Goal: Navigation & Orientation: Find specific page/section

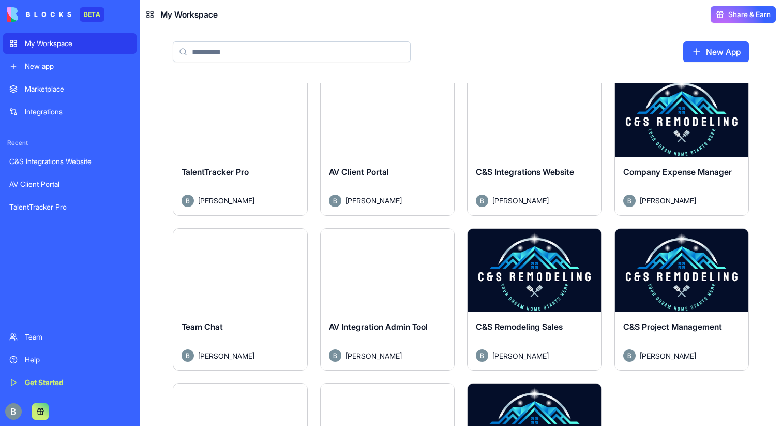
scroll to position [2, 0]
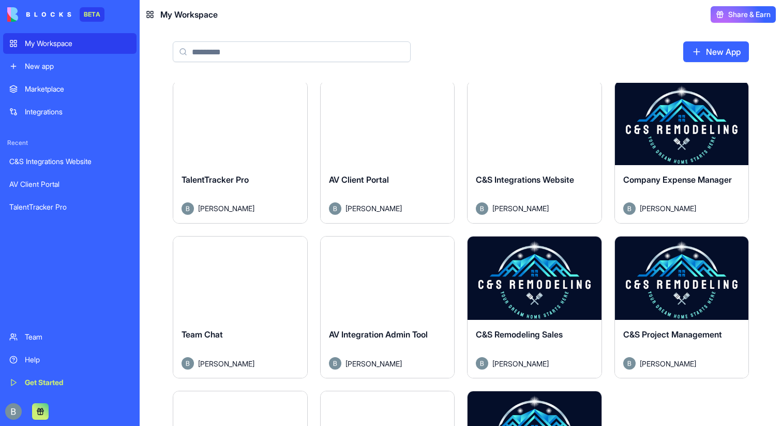
click at [531, 283] on button "Launch" at bounding box center [535, 277] width 78 height 21
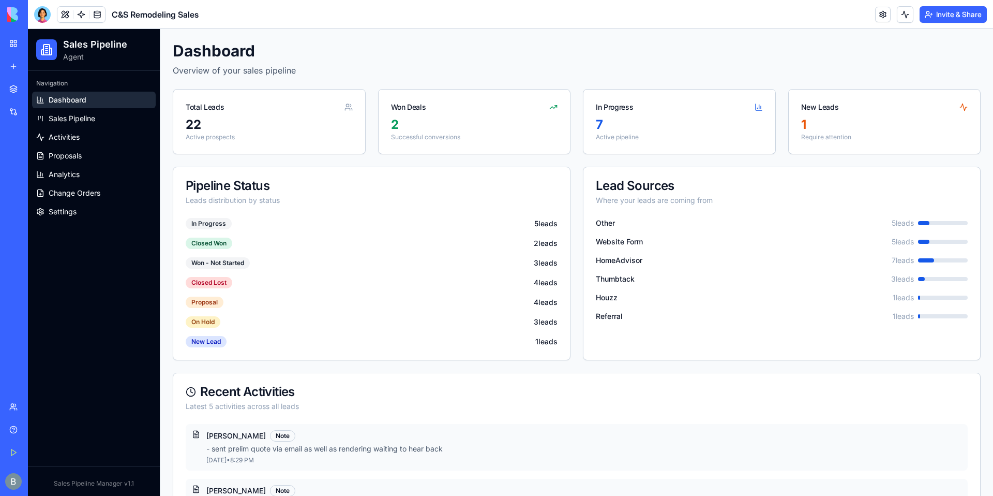
click at [662, 71] on p "Overview of your sales pipeline" at bounding box center [577, 70] width 808 height 12
click at [75, 116] on span "Sales Pipeline" at bounding box center [72, 118] width 47 height 10
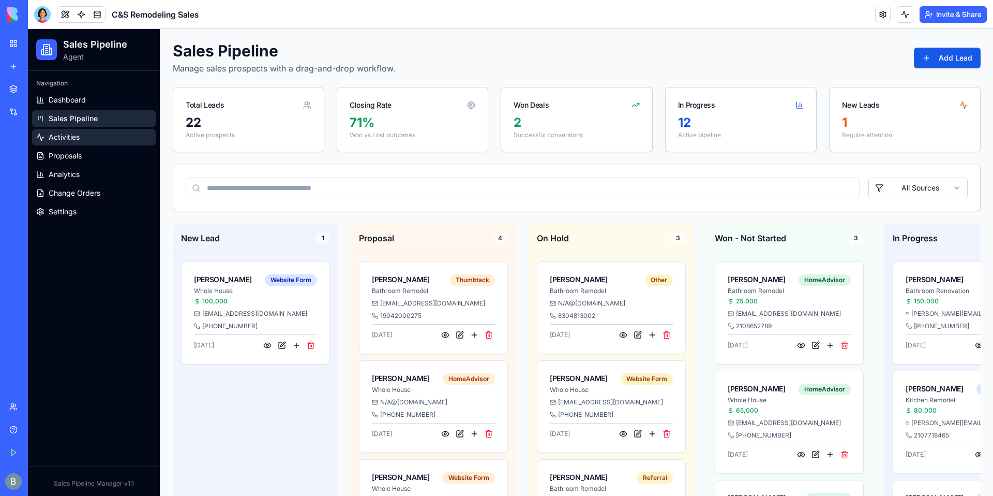
click at [71, 140] on span "Activities" at bounding box center [64, 137] width 31 height 10
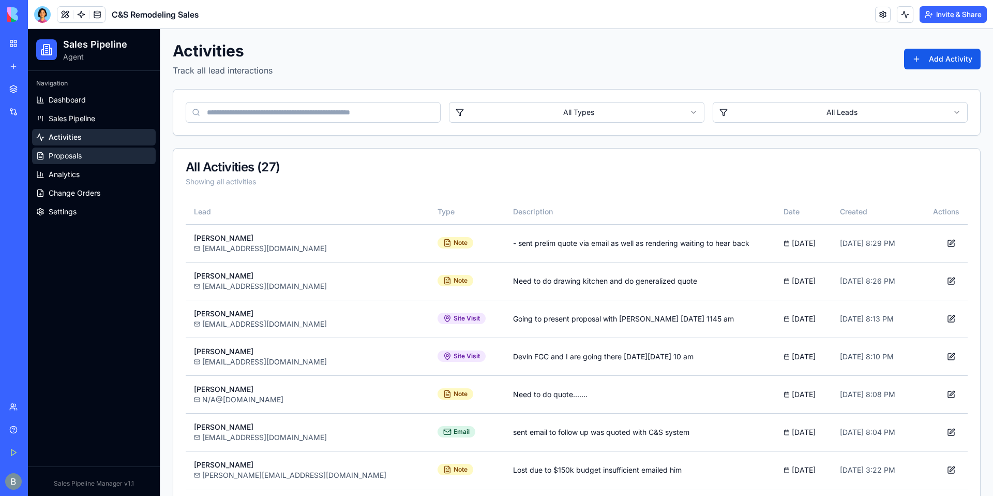
click at [85, 158] on link "Proposals" at bounding box center [94, 155] width 124 height 17
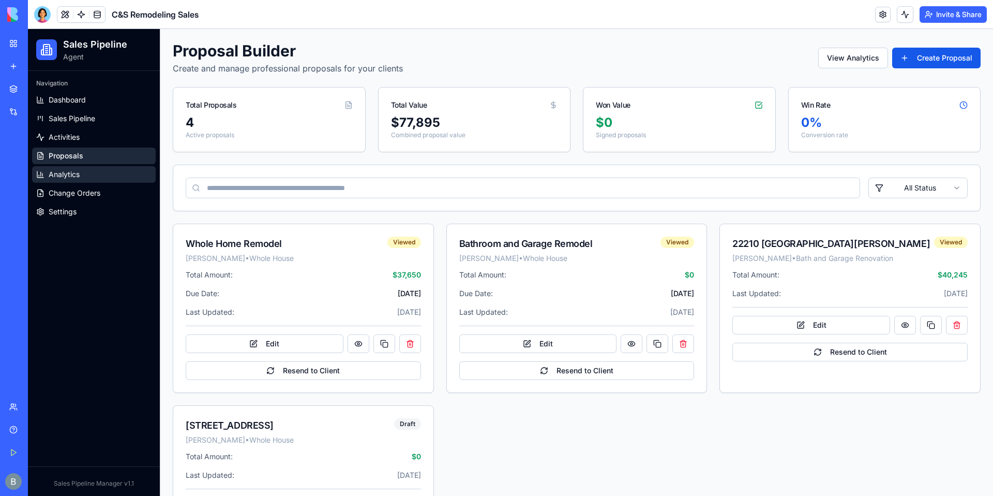
click at [80, 175] on link "Analytics" at bounding box center [94, 174] width 124 height 17
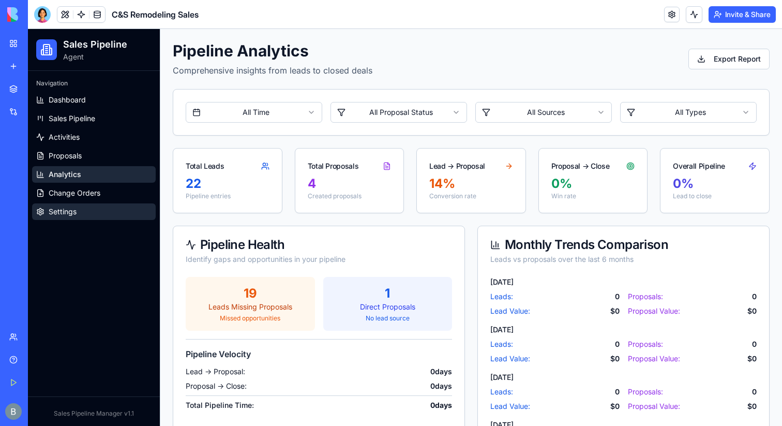
click at [65, 210] on span "Settings" at bounding box center [63, 211] width 28 height 10
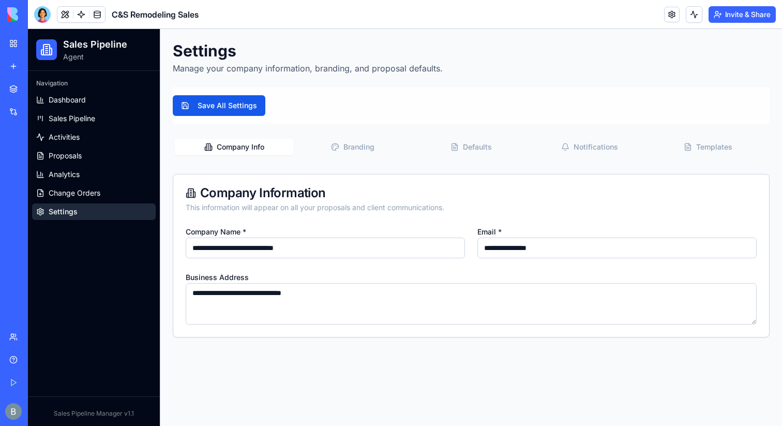
click at [357, 144] on button "Branding" at bounding box center [352, 147] width 118 height 17
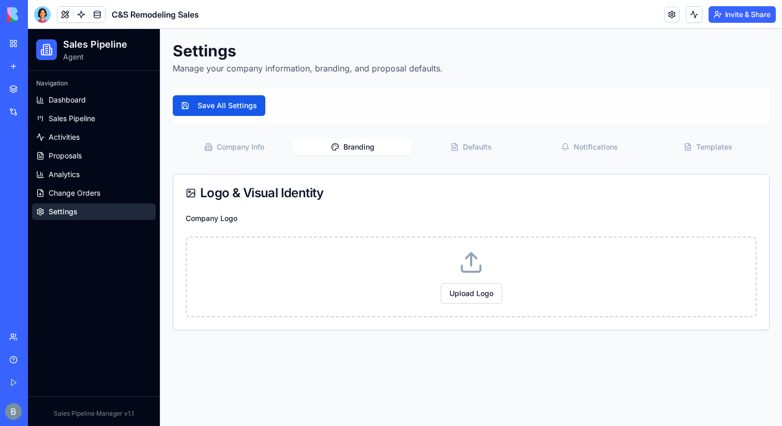
click at [452, 151] on icon "button" at bounding box center [455, 147] width 8 height 8
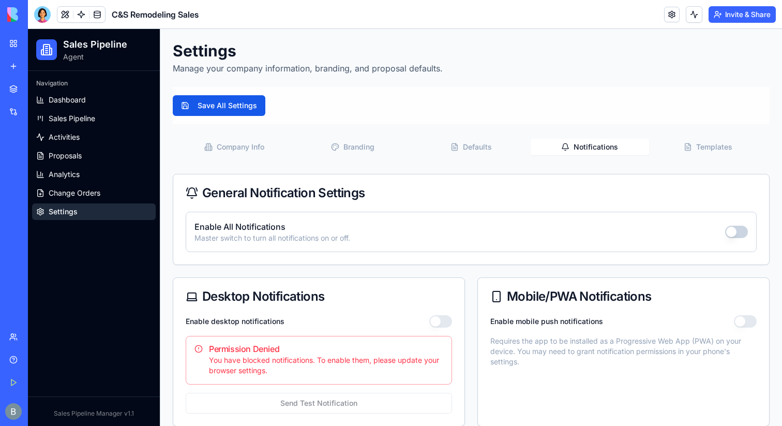
click at [585, 148] on button "Notifications" at bounding box center [590, 147] width 118 height 17
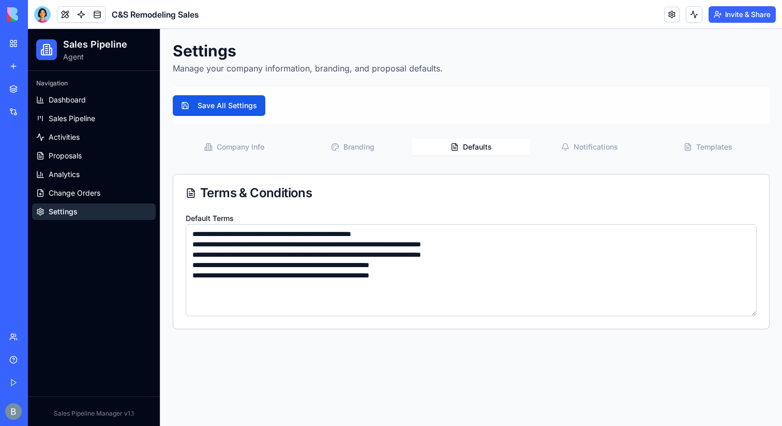
click at [473, 147] on button "Defaults" at bounding box center [471, 147] width 118 height 17
click at [567, 153] on button "Notifications" at bounding box center [590, 147] width 118 height 17
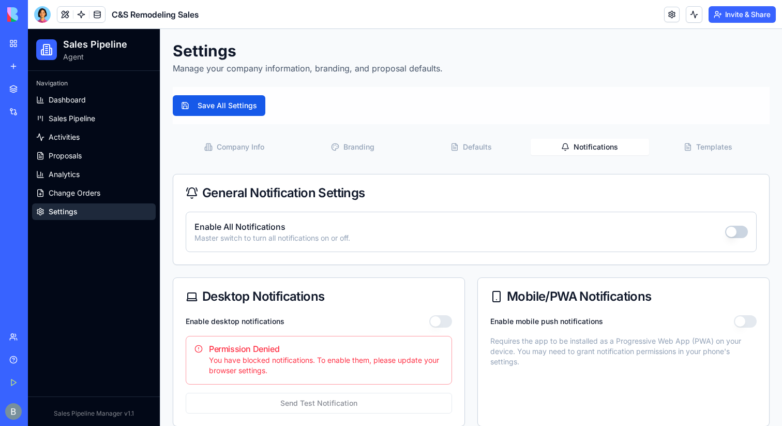
click at [683, 147] on button "Templates" at bounding box center [708, 147] width 118 height 17
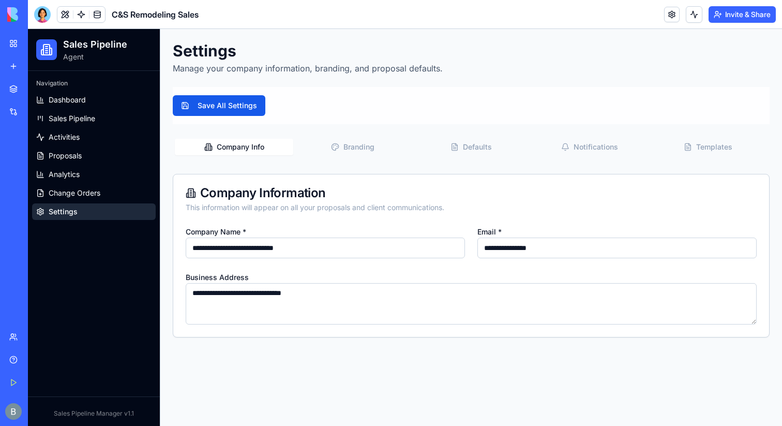
click at [236, 143] on button "Company Info" at bounding box center [234, 147] width 118 height 17
click at [73, 98] on span "Dashboard" at bounding box center [67, 100] width 37 height 10
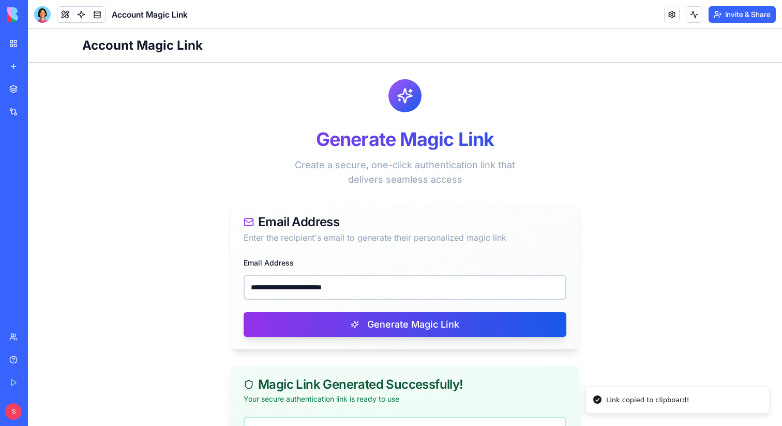
scroll to position [141, 0]
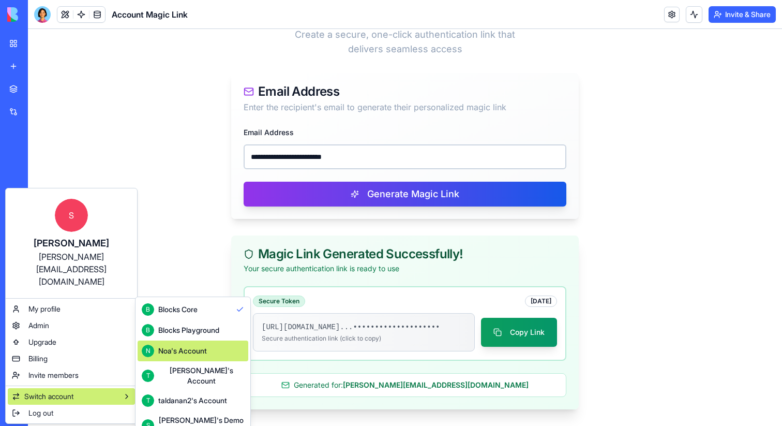
click at [200, 350] on div "Noa's Account" at bounding box center [182, 351] width 49 height 10
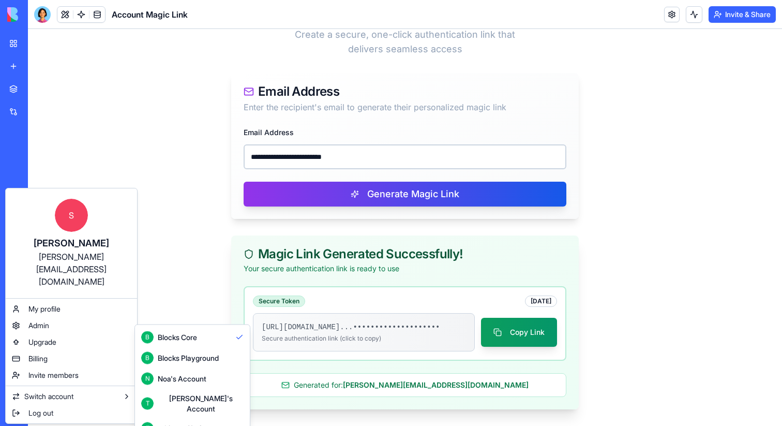
scroll to position [27, 0]
